Goal: Check status: Check status

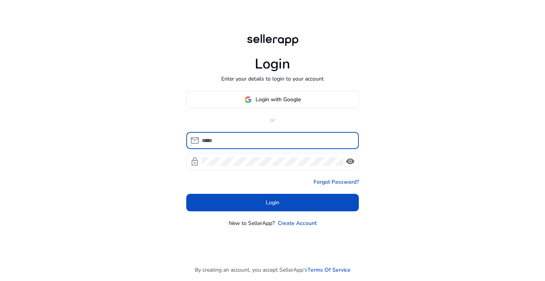
click at [286, 95] on button "Login with Google" at bounding box center [272, 100] width 173 height 18
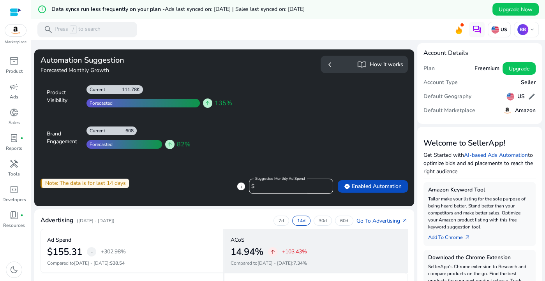
drag, startPoint x: 231, startPoint y: 253, endPoint x: 264, endPoint y: 253, distance: 32.3
click at [263, 253] on h2 "14.94%" at bounding box center [247, 252] width 33 height 11
